Goal: Information Seeking & Learning: Compare options

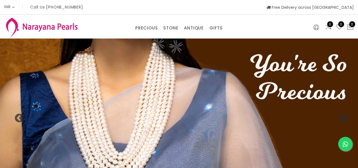
select select "INR"
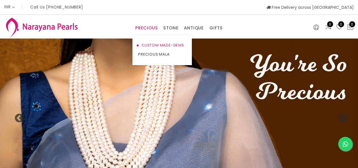
click at [155, 43] on link "CUSTOM MADE-GEMS" at bounding box center [162, 45] width 48 height 9
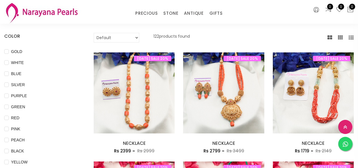
scroll to position [39, 0]
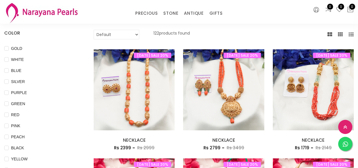
click at [122, 35] on select "Default Price - High to Low Price - Low to High" at bounding box center [117, 35] width 46 height 10
select select "priceHighToLow"
click at [94, 30] on select "Default Price - High to Low Price - Low to High" at bounding box center [117, 35] width 46 height 10
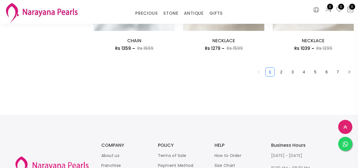
scroll to position [794, 0]
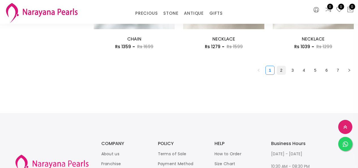
click at [283, 69] on link "2" at bounding box center [281, 70] width 8 height 8
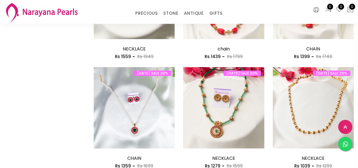
scroll to position [766, 0]
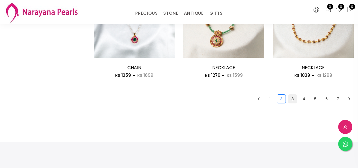
click at [293, 98] on link "3" at bounding box center [293, 99] width 8 height 8
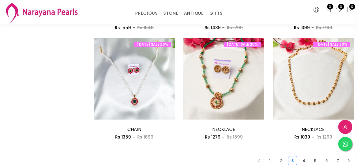
scroll to position [708, 0]
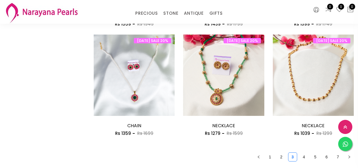
click at [337, 154] on link "7" at bounding box center [338, 157] width 8 height 8
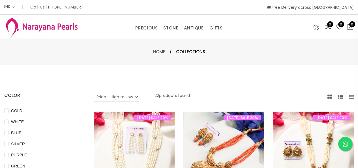
click at [204, 133] on img at bounding box center [223, 152] width 81 height 81
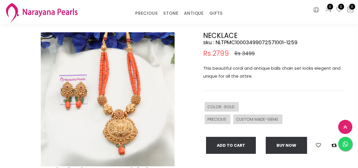
scroll to position [57, 0]
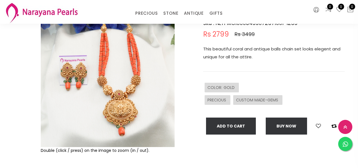
click at [121, 64] on img at bounding box center [108, 80] width 134 height 134
click at [128, 121] on img at bounding box center [108, 80] width 134 height 134
click at [105, 107] on img at bounding box center [108, 80] width 134 height 134
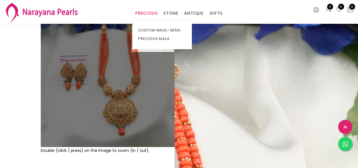
click at [147, 10] on link "PRECIOUS" at bounding box center [146, 13] width 22 height 8
click at [148, 37] on link "PRECIOUS MALA" at bounding box center [162, 39] width 48 height 8
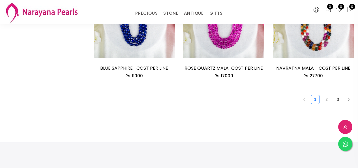
scroll to position [802, 0]
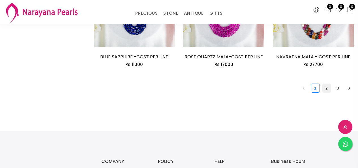
click at [325, 84] on link "2" at bounding box center [327, 88] width 8 height 8
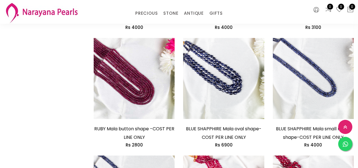
scroll to position [794, 0]
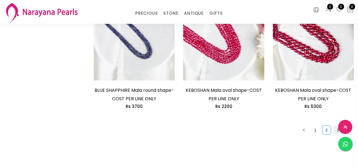
click at [338, 131] on link "3" at bounding box center [338, 130] width 8 height 8
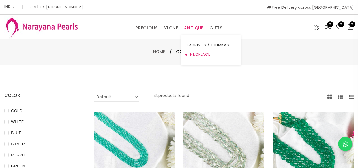
click at [196, 54] on link "NECKLACE" at bounding box center [211, 54] width 48 height 9
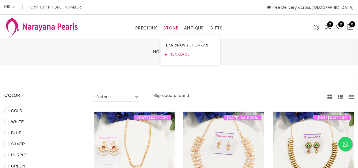
click at [175, 54] on link "NECKLACE" at bounding box center [190, 54] width 48 height 9
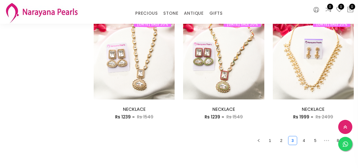
scroll to position [783, 0]
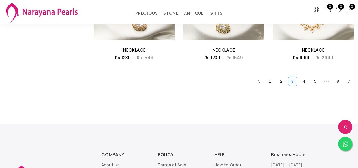
click at [272, 81] on link "1" at bounding box center [270, 81] width 8 height 8
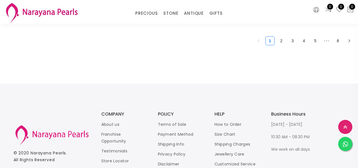
scroll to position [777, 0]
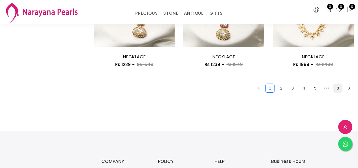
click at [337, 89] on link "8" at bounding box center [338, 88] width 8 height 8
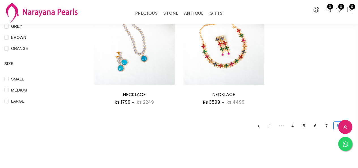
scroll to position [202, 0]
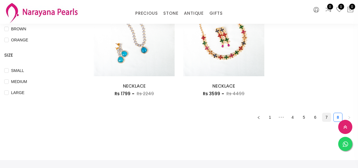
click at [327, 118] on link "7" at bounding box center [327, 117] width 8 height 8
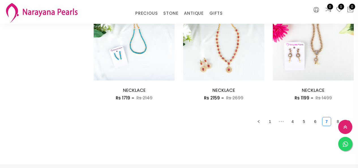
scroll to position [756, 0]
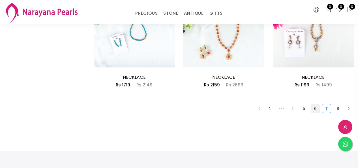
click at [314, 107] on link "6" at bounding box center [315, 108] width 8 height 8
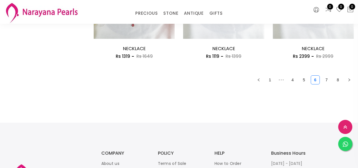
scroll to position [813, 0]
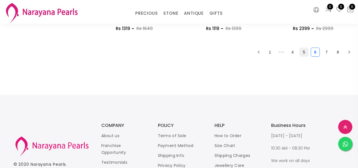
click at [304, 51] on link "5" at bounding box center [304, 52] width 8 height 8
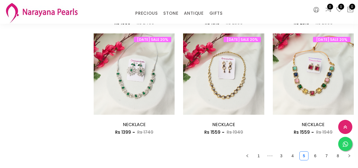
scroll to position [733, 0]
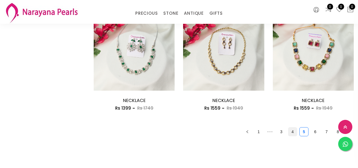
click at [291, 131] on link "4" at bounding box center [293, 131] width 8 height 8
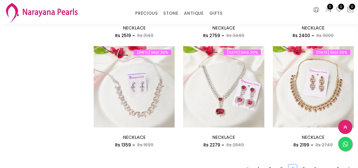
scroll to position [766, 0]
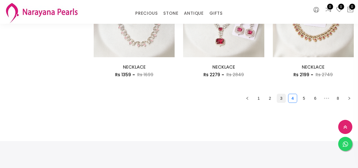
click at [280, 96] on link "3" at bounding box center [281, 98] width 8 height 8
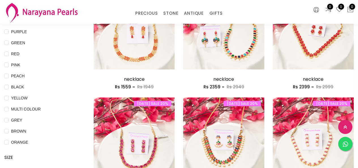
scroll to position [52, 0]
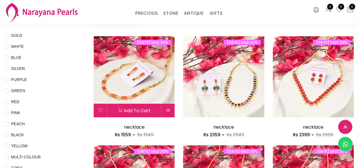
click at [129, 76] on img at bounding box center [134, 76] width 81 height 81
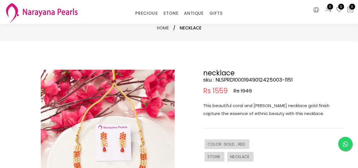
scroll to position [57, 0]
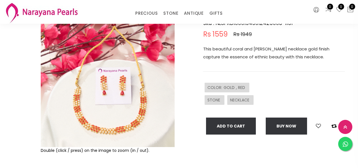
click at [127, 90] on img at bounding box center [108, 80] width 134 height 134
click at [121, 120] on img at bounding box center [108, 80] width 134 height 134
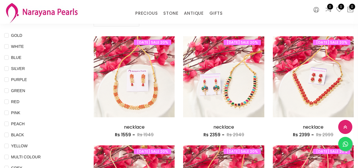
scroll to position [44, 0]
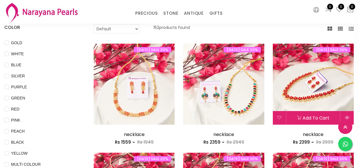
click at [293, 95] on img at bounding box center [313, 84] width 81 height 81
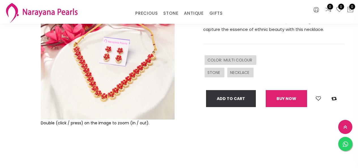
scroll to position [85, 0]
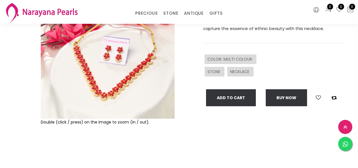
click at [118, 84] on img at bounding box center [108, 52] width 134 height 134
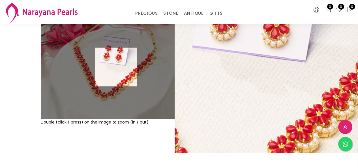
click at [117, 67] on img at bounding box center [108, 52] width 134 height 134
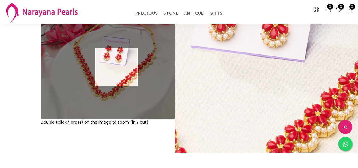
click at [117, 67] on img at bounding box center [108, 52] width 134 height 134
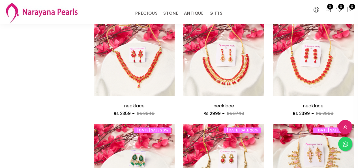
scroll to position [511, 0]
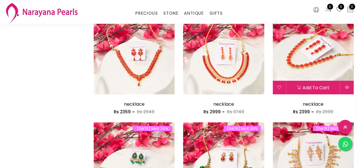
click at [318, 72] on img at bounding box center [313, 53] width 81 height 81
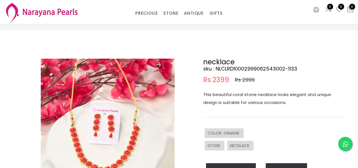
scroll to position [28, 0]
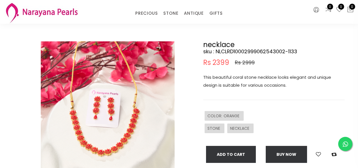
click at [103, 121] on img at bounding box center [108, 108] width 134 height 134
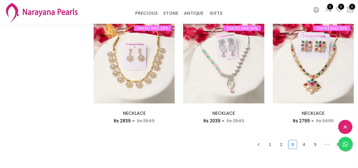
scroll to position [804, 0]
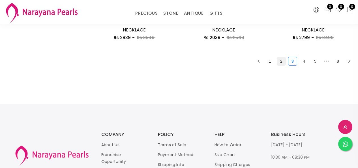
click at [281, 64] on link "2" at bounding box center [281, 61] width 8 height 8
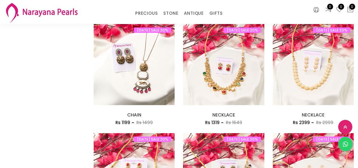
scroll to position [607, 0]
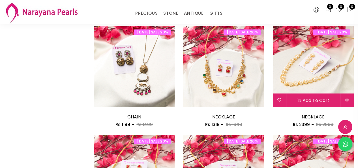
click at [323, 77] on img at bounding box center [313, 66] width 81 height 81
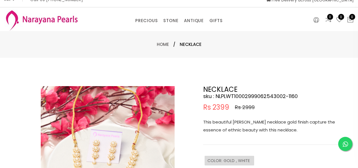
scroll to position [85, 0]
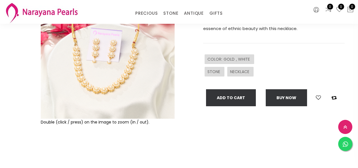
click at [124, 77] on img at bounding box center [108, 52] width 134 height 134
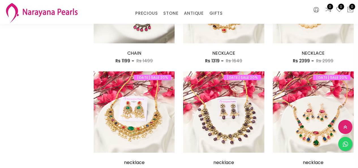
scroll to position [723, 0]
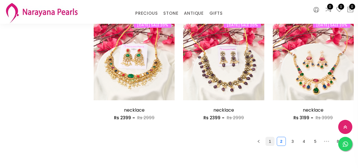
click at [270, 141] on link "1" at bounding box center [270, 141] width 8 height 8
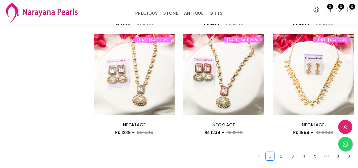
scroll to position [712, 0]
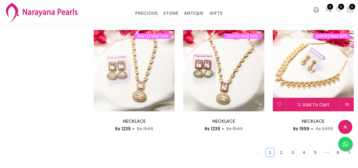
click at [331, 71] on img at bounding box center [313, 70] width 81 height 81
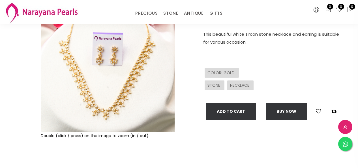
scroll to position [85, 0]
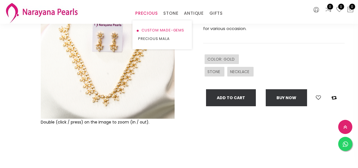
click at [149, 28] on link "CUSTOM MADE-GEMS" at bounding box center [162, 30] width 48 height 8
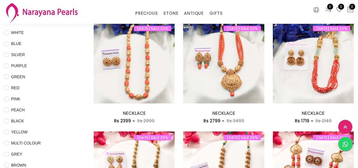
scroll to position [63, 0]
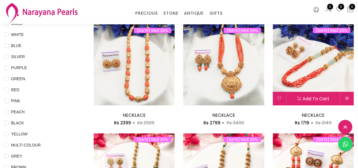
click at [323, 49] on img at bounding box center [313, 64] width 81 height 81
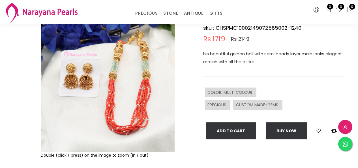
scroll to position [57, 0]
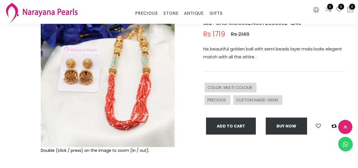
click at [137, 79] on img at bounding box center [108, 80] width 134 height 134
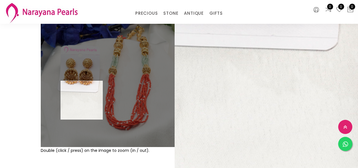
click at [128, 102] on img at bounding box center [108, 80] width 134 height 134
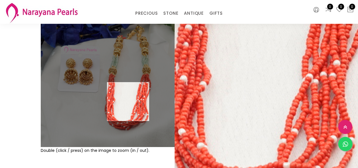
click at [128, 102] on img at bounding box center [108, 80] width 134 height 134
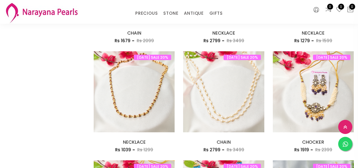
scroll to position [588, 0]
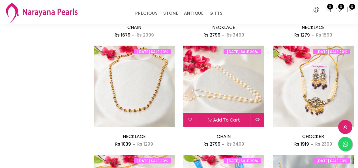
click at [223, 98] on img at bounding box center [223, 86] width 81 height 81
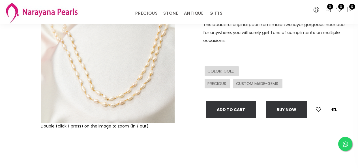
scroll to position [28, 0]
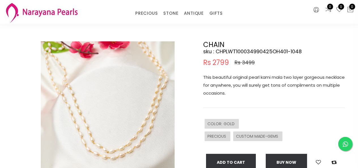
click at [136, 96] on img at bounding box center [108, 108] width 134 height 134
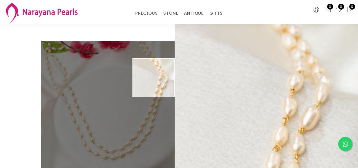
click at [146, 77] on img at bounding box center [108, 108] width 134 height 134
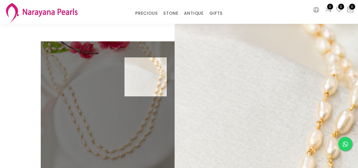
click at [146, 77] on img at bounding box center [108, 108] width 134 height 134
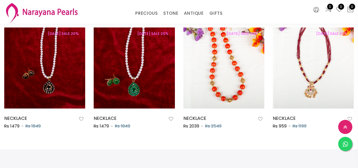
scroll to position [327, 0]
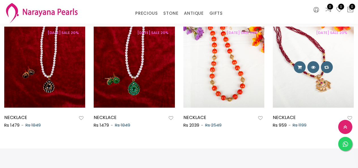
click at [330, 94] on img at bounding box center [313, 67] width 81 height 81
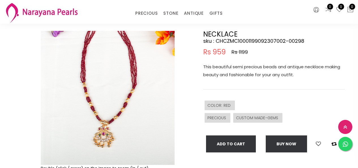
scroll to position [57, 0]
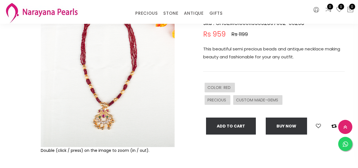
click at [123, 78] on img at bounding box center [108, 80] width 134 height 134
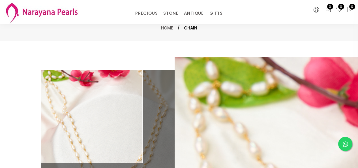
scroll to position [54, 0]
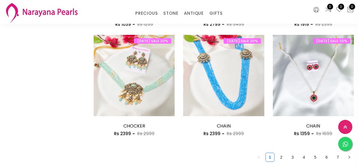
scroll to position [739, 0]
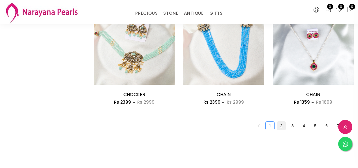
click at [281, 125] on link "2" at bounding box center [281, 126] width 8 height 8
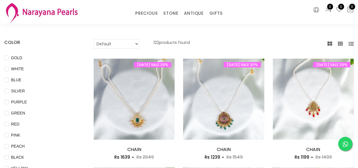
scroll to position [53, 0]
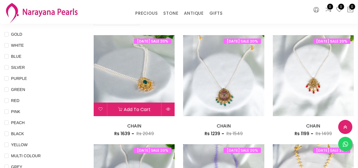
click at [158, 79] on img at bounding box center [134, 75] width 81 height 81
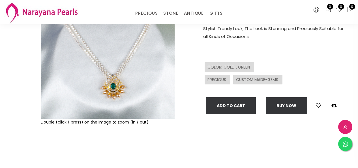
scroll to position [28, 0]
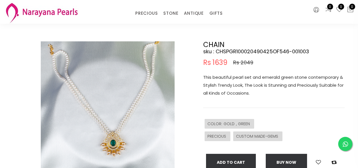
click at [104, 112] on img at bounding box center [108, 108] width 134 height 134
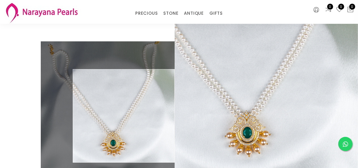
click at [211, 79] on p "This beautiful pearl set and emerald green stone contemporary & Stylish Trendy …" at bounding box center [274, 85] width 142 height 24
click at [178, 78] on div "Double (click / press) on the image to zoom (in / out)." at bounding box center [94, 130] width 170 height 178
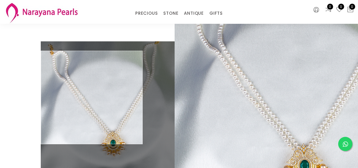
click at [88, 97] on img at bounding box center [108, 108] width 134 height 134
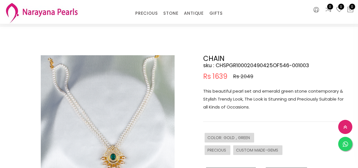
scroll to position [8, 0]
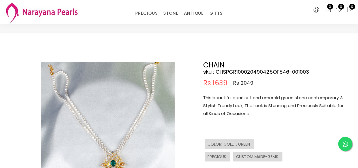
click at [126, 99] on img at bounding box center [108, 129] width 134 height 134
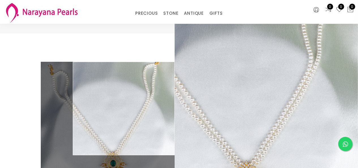
click at [161, 101] on img at bounding box center [108, 129] width 134 height 134
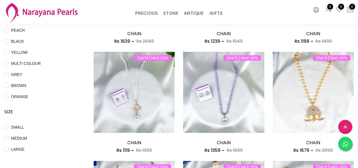
scroll to position [152, 0]
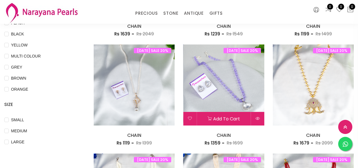
click at [233, 73] on img at bounding box center [223, 84] width 81 height 81
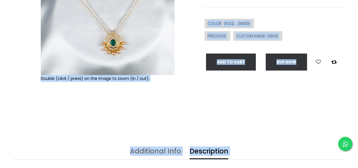
click at [233, 73] on div "Double (click / press) on the image to zoom (in / out). CHAIN sku : CHSPGR10002…" at bounding box center [179, 30] width 358 height 235
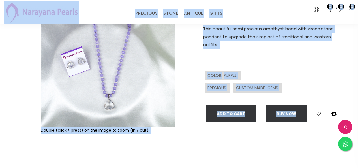
scroll to position [57, 0]
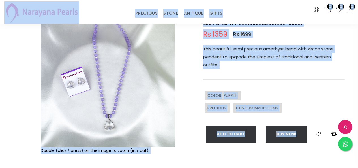
click at [120, 70] on img at bounding box center [108, 80] width 134 height 134
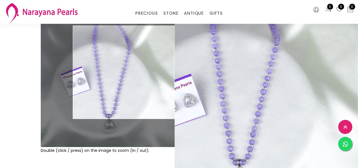
click at [206, 61] on div "This beautiful semi precious amethyst bead with zircon stone pendent to upgrade…" at bounding box center [274, 62] width 142 height 35
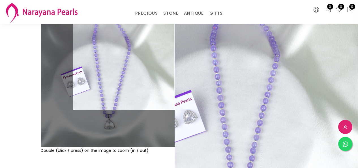
click at [166, 63] on img at bounding box center [108, 80] width 134 height 134
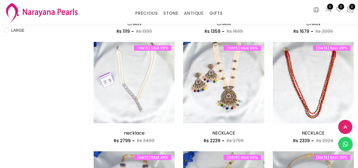
scroll to position [251, 0]
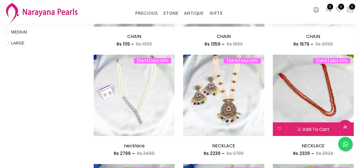
click at [318, 78] on img at bounding box center [313, 95] width 81 height 81
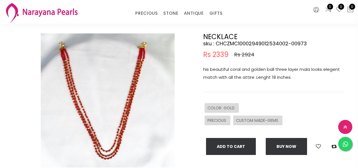
scroll to position [85, 0]
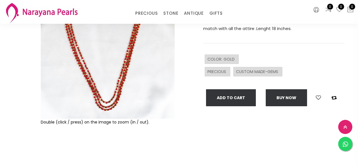
click at [119, 61] on img at bounding box center [108, 52] width 134 height 134
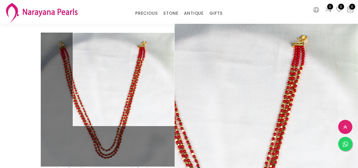
scroll to position [34, 0]
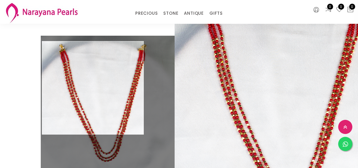
click at [67, 79] on img at bounding box center [108, 103] width 134 height 134
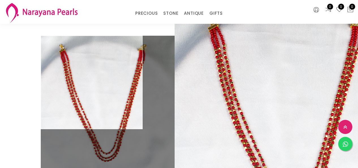
click at [67, 79] on img at bounding box center [108, 103] width 134 height 134
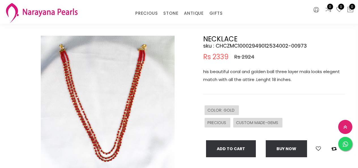
click at [121, 97] on img at bounding box center [108, 103] width 134 height 134
click at [131, 94] on img at bounding box center [108, 103] width 134 height 134
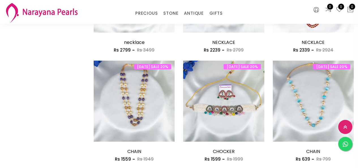
scroll to position [390, 0]
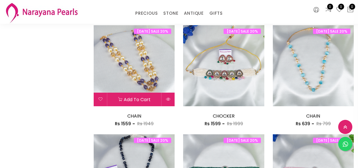
click at [137, 59] on img at bounding box center [134, 65] width 81 height 81
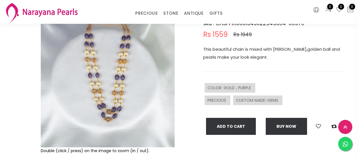
scroll to position [57, 0]
click at [118, 76] on img at bounding box center [108, 80] width 134 height 134
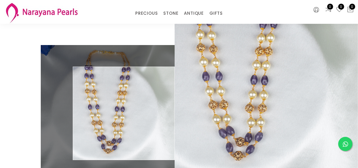
scroll to position [0, 0]
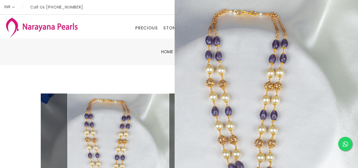
click at [118, 135] on img at bounding box center [108, 160] width 134 height 134
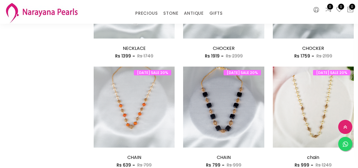
scroll to position [602, 0]
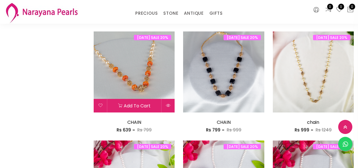
click at [112, 71] on img at bounding box center [134, 71] width 81 height 81
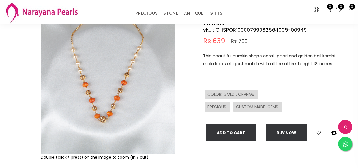
scroll to position [57, 0]
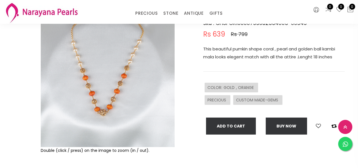
click at [124, 75] on img at bounding box center [108, 80] width 134 height 134
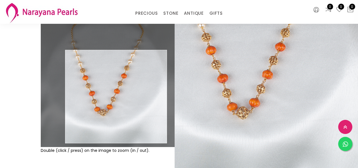
click at [116, 97] on img at bounding box center [108, 80] width 134 height 134
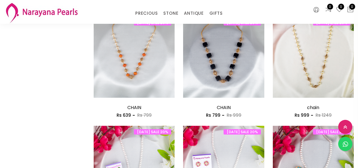
scroll to position [715, 0]
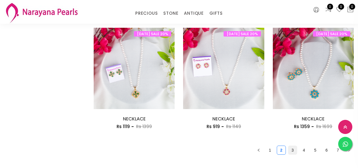
click at [294, 152] on link "3" at bounding box center [293, 150] width 8 height 8
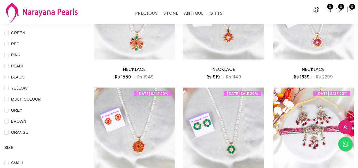
scroll to position [161, 0]
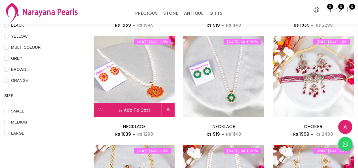
click at [148, 69] on img at bounding box center [134, 76] width 81 height 81
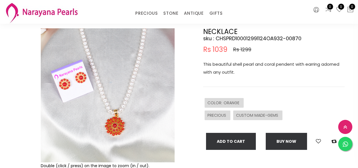
scroll to position [57, 0]
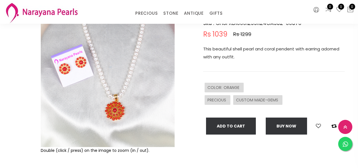
click at [126, 95] on img at bounding box center [108, 80] width 134 height 134
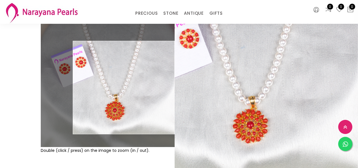
click at [117, 88] on img at bounding box center [108, 80] width 134 height 134
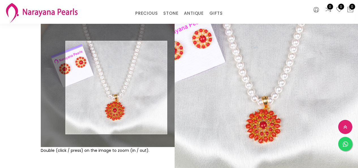
click at [117, 88] on img at bounding box center [108, 80] width 134 height 134
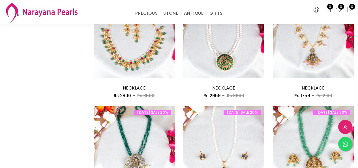
scroll to position [303, 0]
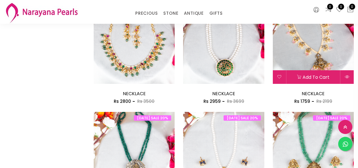
click at [318, 59] on img at bounding box center [313, 43] width 81 height 81
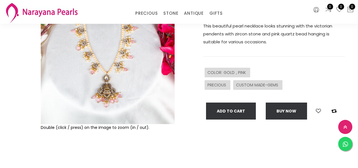
scroll to position [85, 0]
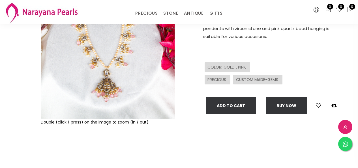
click at [122, 66] on img at bounding box center [108, 52] width 134 height 134
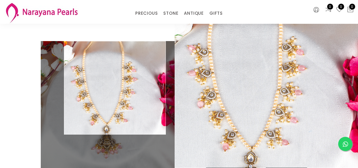
scroll to position [28, 0]
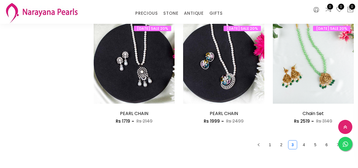
scroll to position [779, 0]
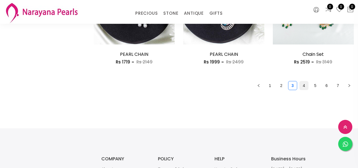
click at [304, 86] on link "4" at bounding box center [304, 85] width 8 height 8
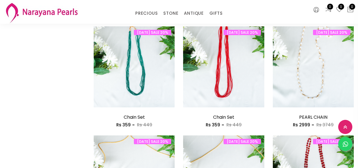
scroll to position [476, 0]
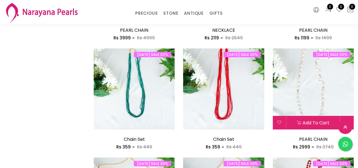
click at [300, 100] on img at bounding box center [313, 88] width 81 height 81
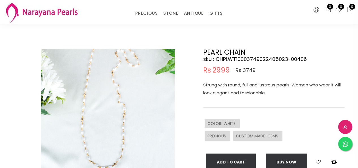
scroll to position [39, 0]
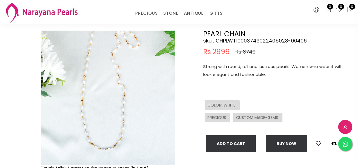
click at [106, 97] on img at bounding box center [108, 98] width 134 height 134
click at [107, 97] on img at bounding box center [108, 98] width 134 height 134
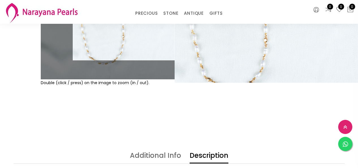
scroll to position [71, 0]
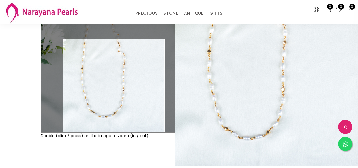
click at [114, 95] on img at bounding box center [108, 65] width 134 height 134
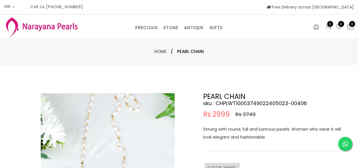
scroll to position [0, 0]
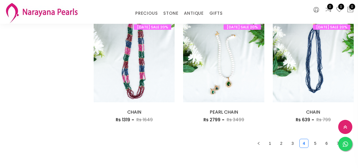
scroll to position [734, 0]
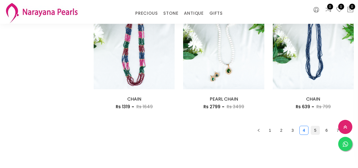
click at [313, 132] on link "5" at bounding box center [315, 130] width 8 height 8
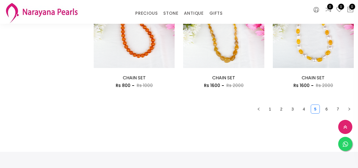
scroll to position [782, 0]
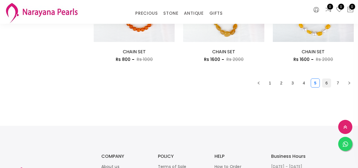
click at [327, 80] on link "6" at bounding box center [327, 83] width 8 height 8
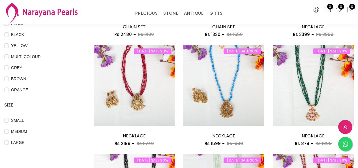
scroll to position [159, 0]
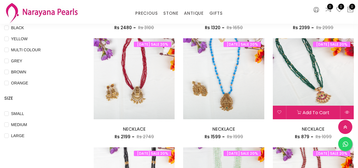
click at [331, 71] on img at bounding box center [313, 78] width 81 height 81
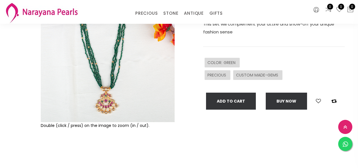
scroll to position [28, 0]
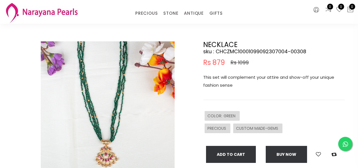
click at [101, 105] on img at bounding box center [108, 108] width 134 height 134
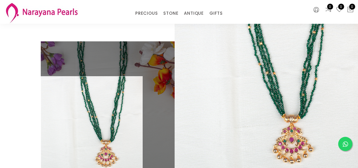
click at [114, 114] on img at bounding box center [108, 108] width 134 height 134
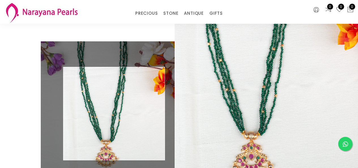
click at [114, 114] on img at bounding box center [108, 108] width 134 height 134
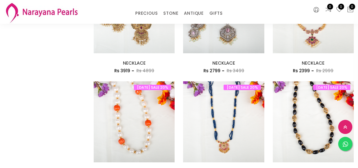
scroll to position [296, 0]
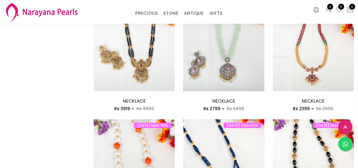
click at [220, 150] on img at bounding box center [223, 159] width 81 height 81
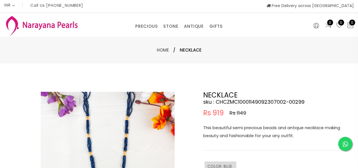
scroll to position [57, 0]
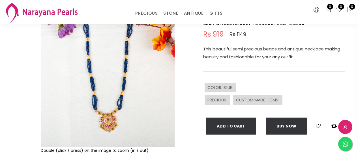
click at [120, 67] on img at bounding box center [108, 80] width 134 height 134
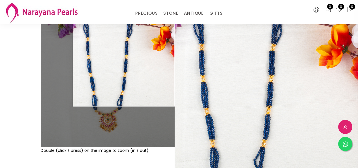
scroll to position [0, 0]
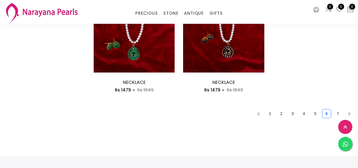
scroll to position [652, 0]
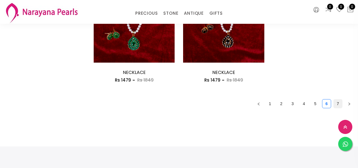
click at [337, 100] on link "7" at bounding box center [338, 103] width 8 height 8
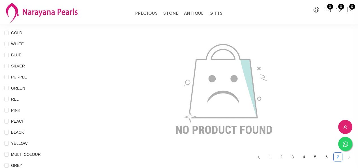
scroll to position [57, 0]
